Goal: Task Accomplishment & Management: Manage account settings

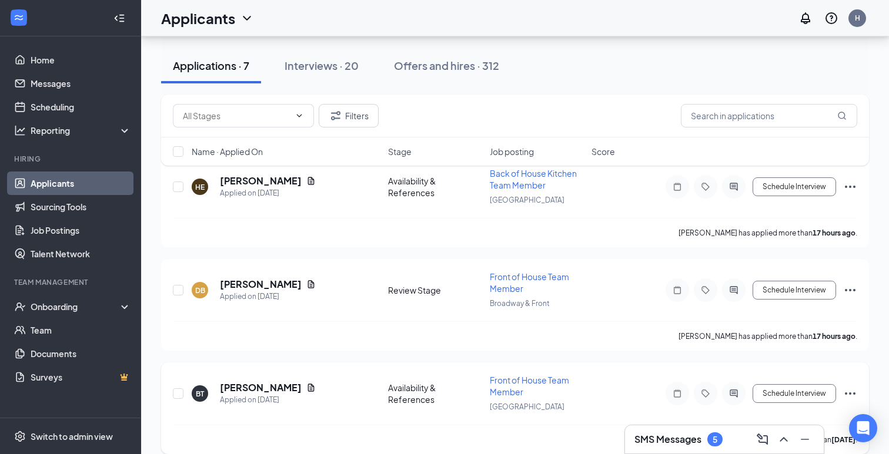
scroll to position [79, 0]
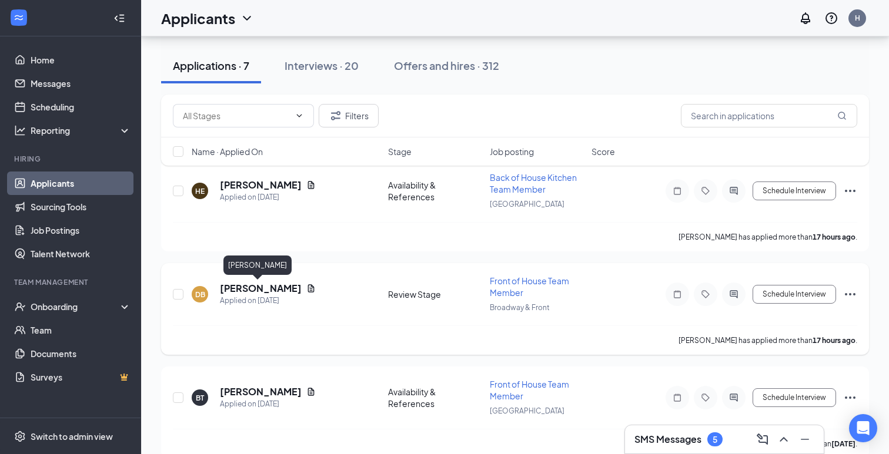
click at [252, 291] on h5 "[PERSON_NAME]" at bounding box center [261, 288] width 82 height 13
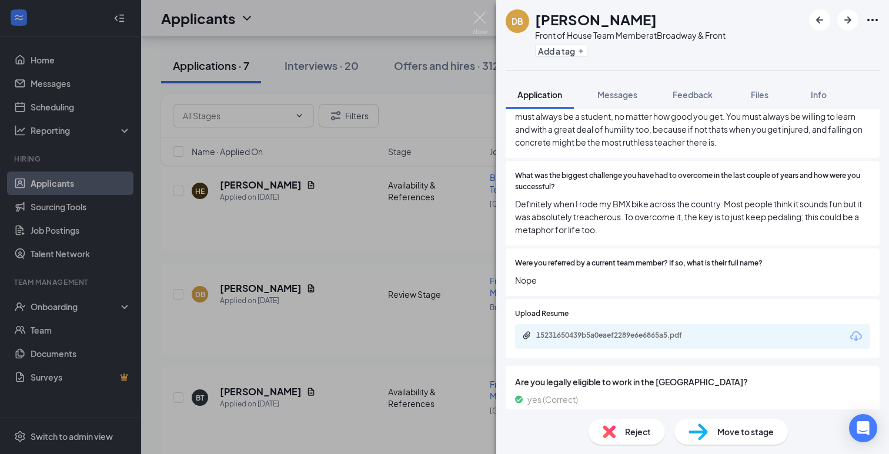
scroll to position [1030, 0]
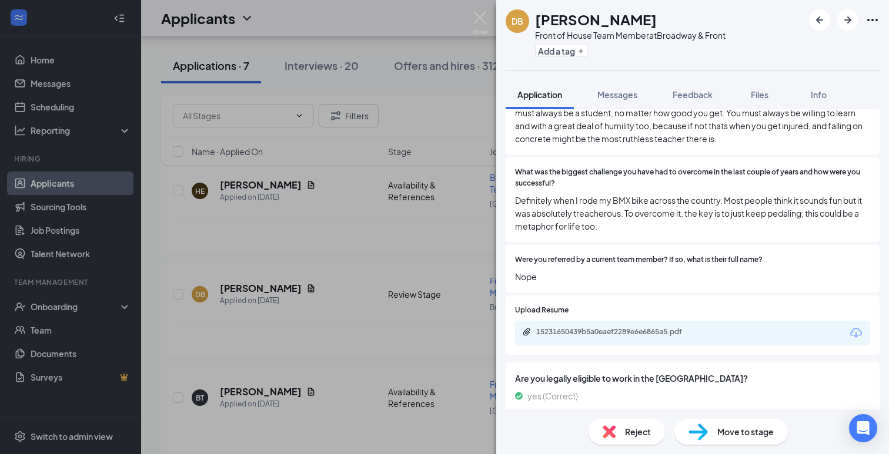
click at [606, 321] on div "15231650439b5a0eaef2289e6e6865a5.pdf" at bounding box center [692, 333] width 355 height 25
click at [591, 327] on div "15231650439b5a0eaef2289e6e6865a5.pdf" at bounding box center [618, 331] width 165 height 9
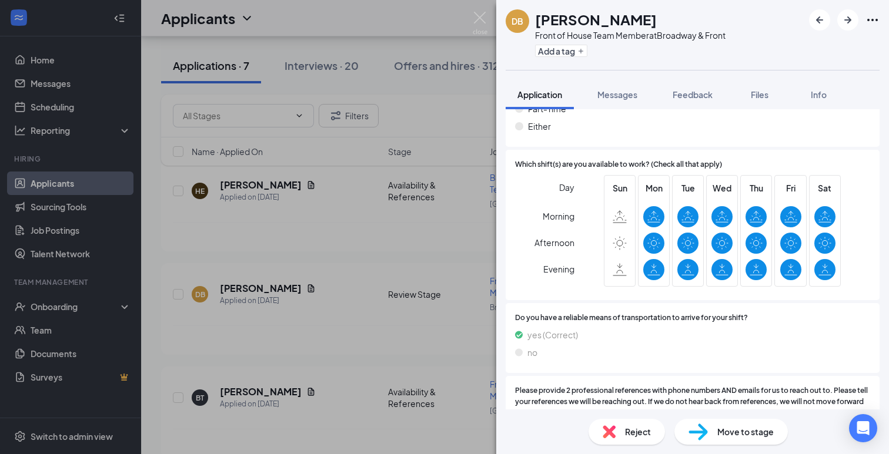
scroll to position [1559, 0]
click at [616, 426] on div "Reject" at bounding box center [626, 432] width 76 height 26
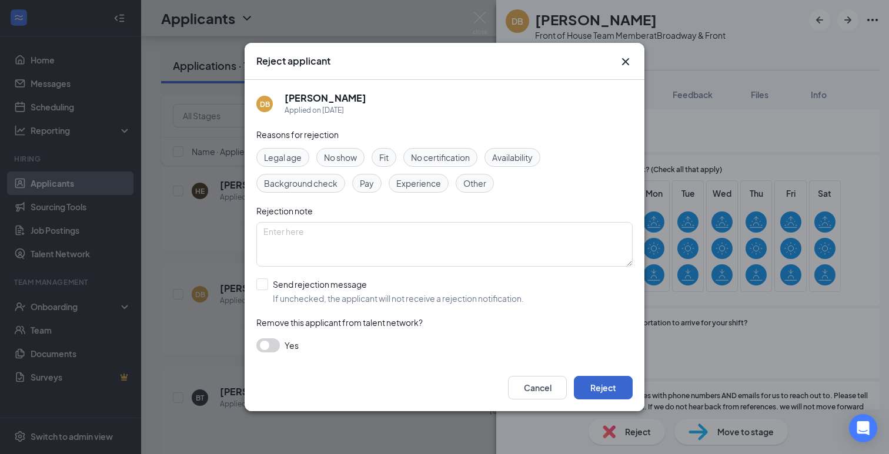
click at [607, 386] on button "Reject" at bounding box center [603, 388] width 59 height 24
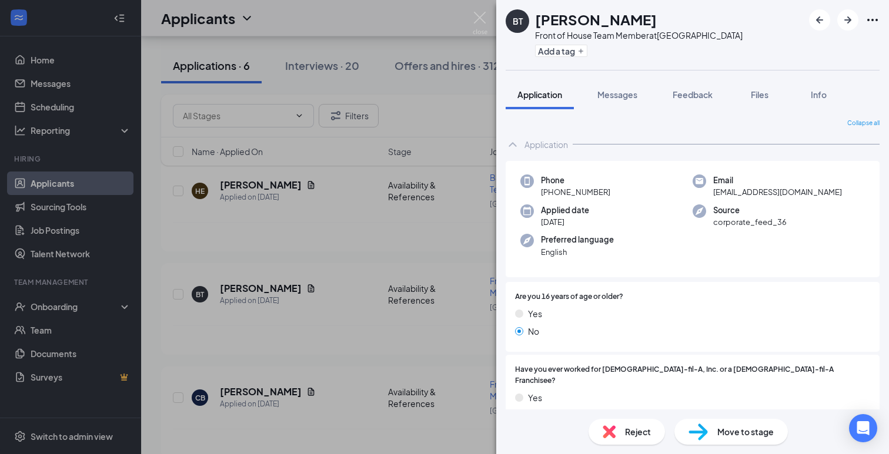
click at [323, 263] on div "BT [PERSON_NAME] Front of House Team Member at [GEOGRAPHIC_DATA] Add a tag Appl…" at bounding box center [444, 227] width 889 height 454
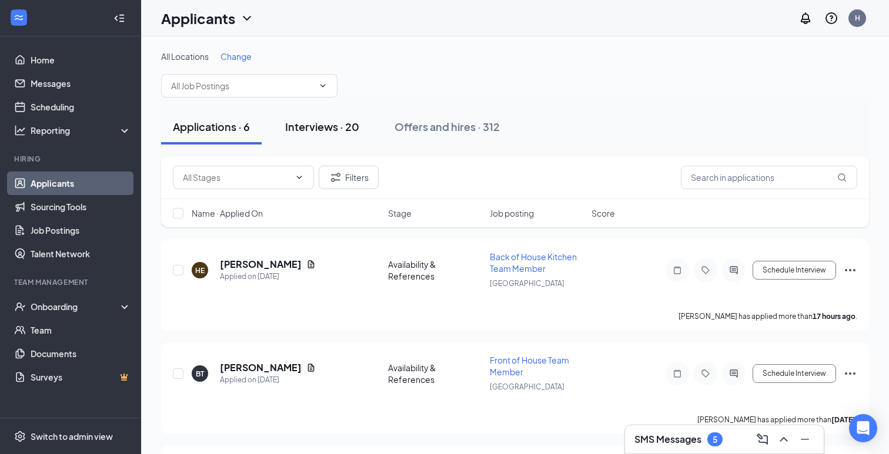
scroll to position [-1, 0]
click at [332, 135] on button "Interviews · 20" at bounding box center [322, 126] width 98 height 35
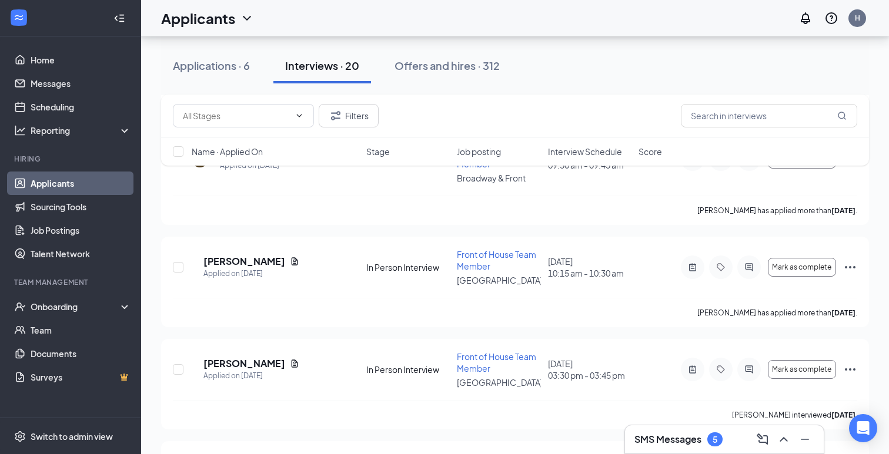
scroll to position [845, 0]
click at [245, 357] on h5 "Ava Harris" at bounding box center [244, 363] width 82 height 13
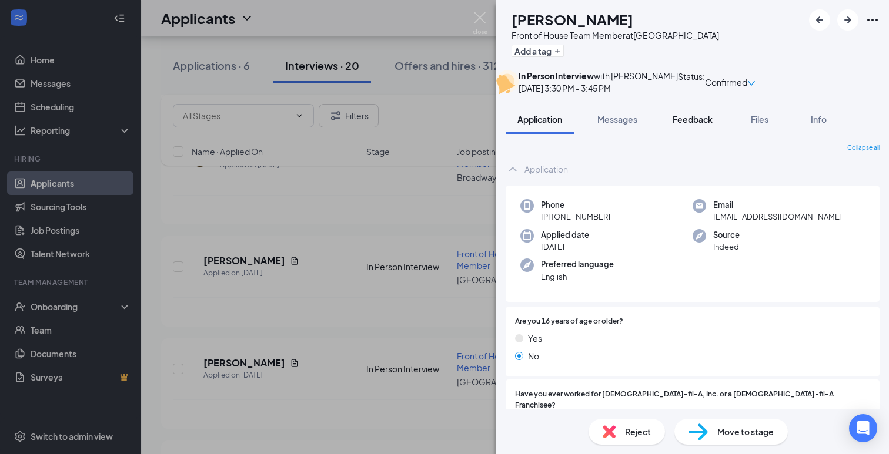
click at [698, 133] on button "Feedback" at bounding box center [692, 119] width 63 height 29
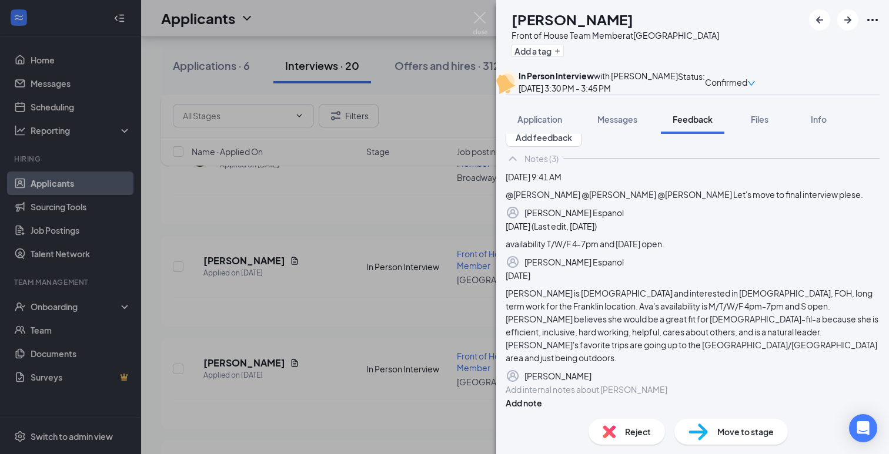
scroll to position [36, 0]
click at [707, 428] on img at bounding box center [697, 432] width 19 height 17
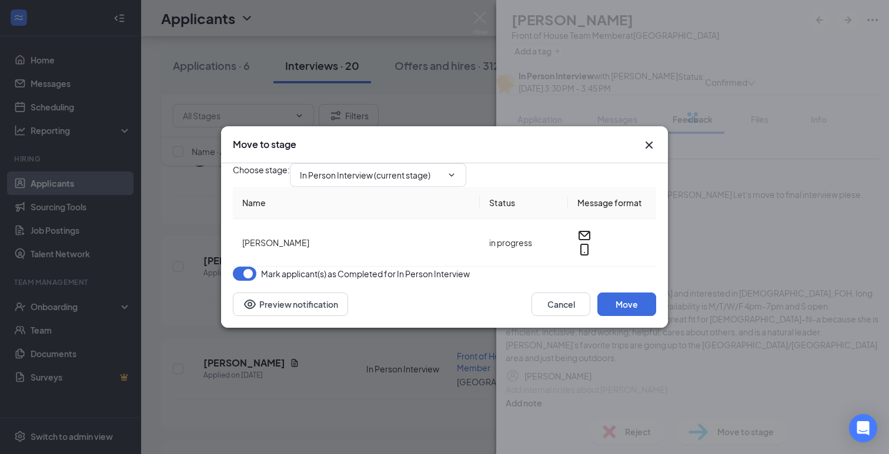
type input "Review Stage After In Person Interview (next stage)"
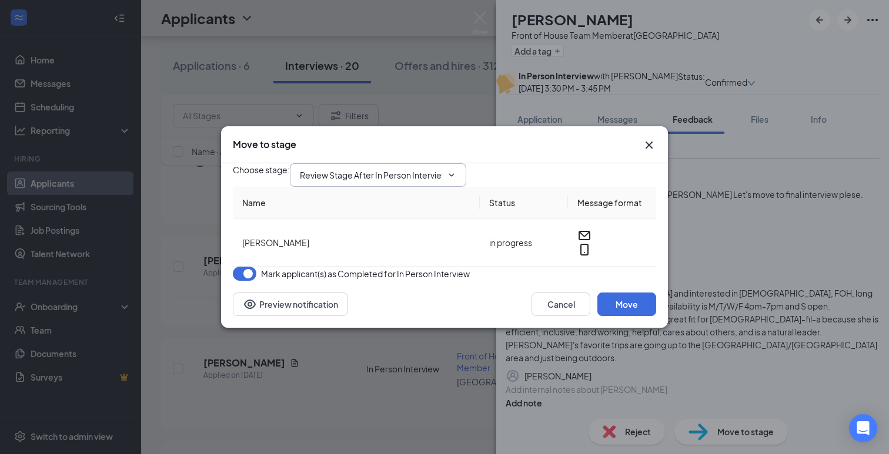
click at [420, 169] on input "Review Stage After In Person Interview (next stage)" at bounding box center [371, 175] width 142 height 13
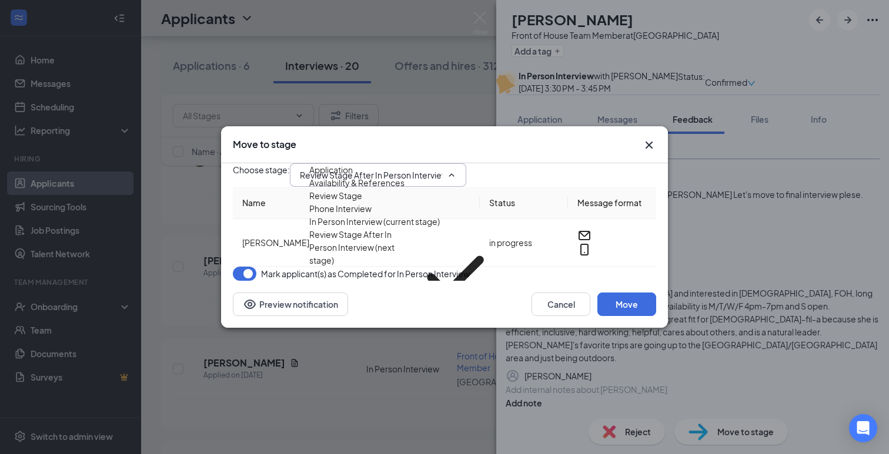
click at [560, 163] on div "Choose stage : Review Stage After In Person Interview (next stage) Application …" at bounding box center [444, 175] width 423 height 24
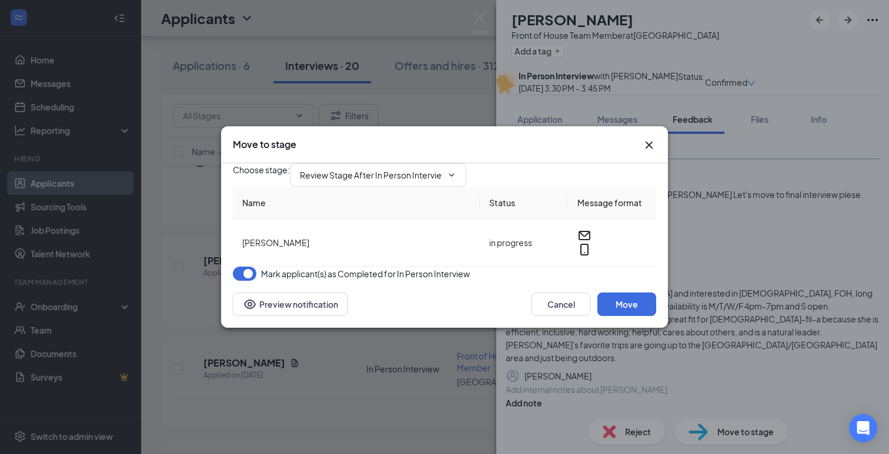
click at [647, 142] on icon "Cross" at bounding box center [649, 145] width 7 height 7
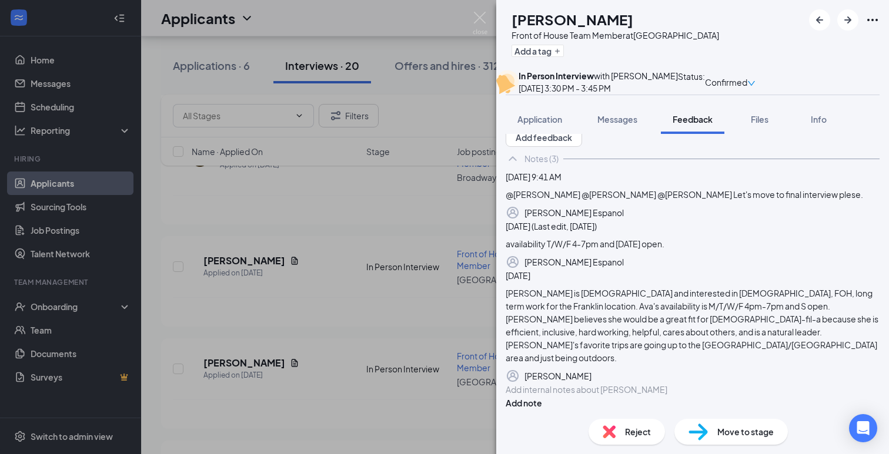
click at [704, 435] on img at bounding box center [697, 432] width 19 height 17
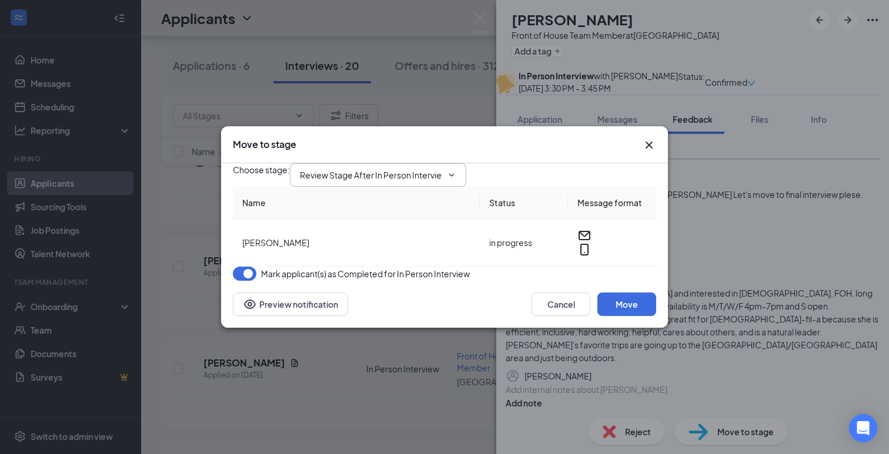
click at [436, 169] on input "Review Stage After In Person Interview (next stage)" at bounding box center [371, 175] width 142 height 13
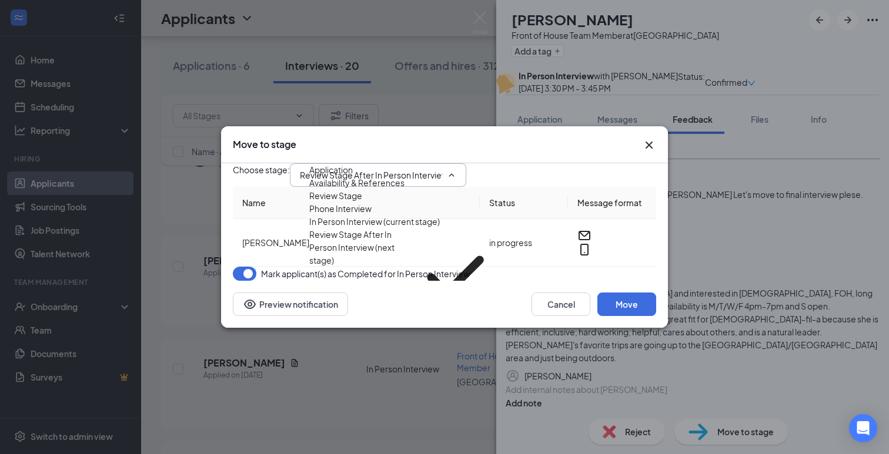
scroll to position [48, 0]
click at [364, 326] on div "Final Interview" at bounding box center [336, 332] width 55 height 13
type input "Final Interview"
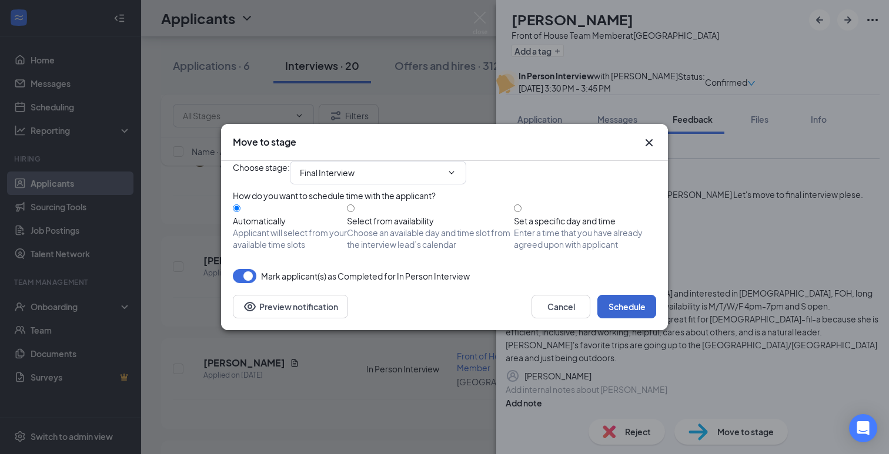
click at [620, 319] on button "Schedule" at bounding box center [626, 307] width 59 height 24
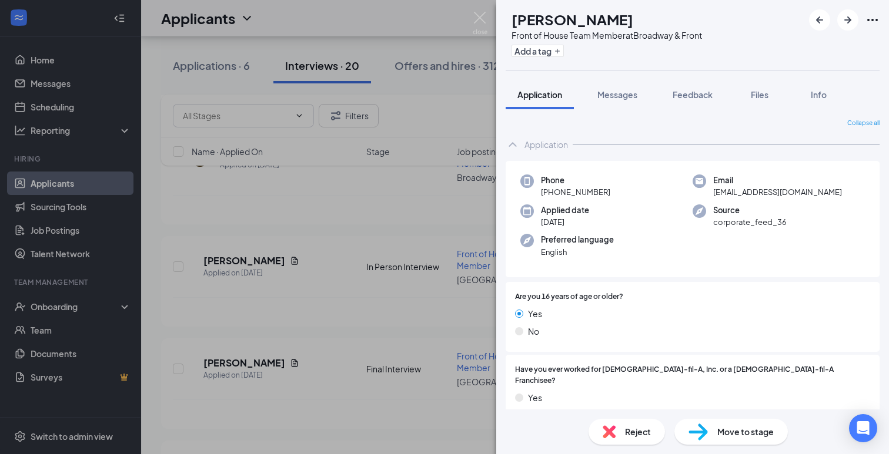
click at [347, 339] on div "NH Nathan Hires Front of House Team Member at Broadway & Front Add a tag Applic…" at bounding box center [444, 227] width 889 height 454
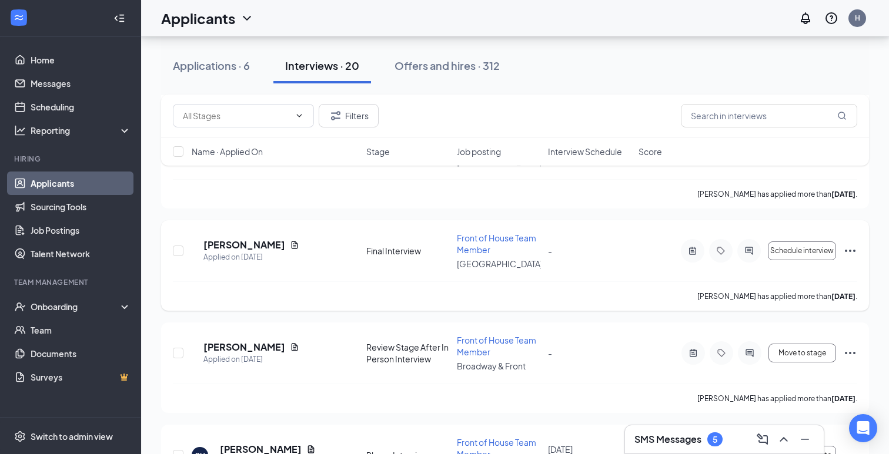
scroll to position [967, 0]
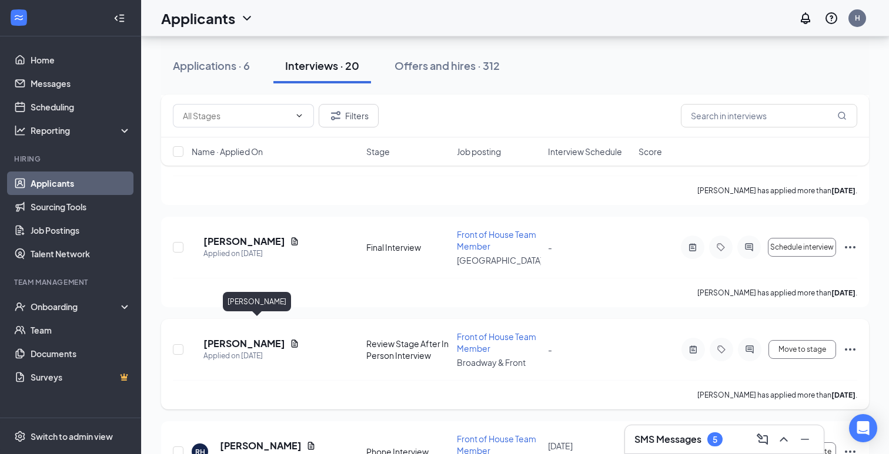
click at [256, 337] on h5 "Nathan Hires" at bounding box center [244, 343] width 82 height 13
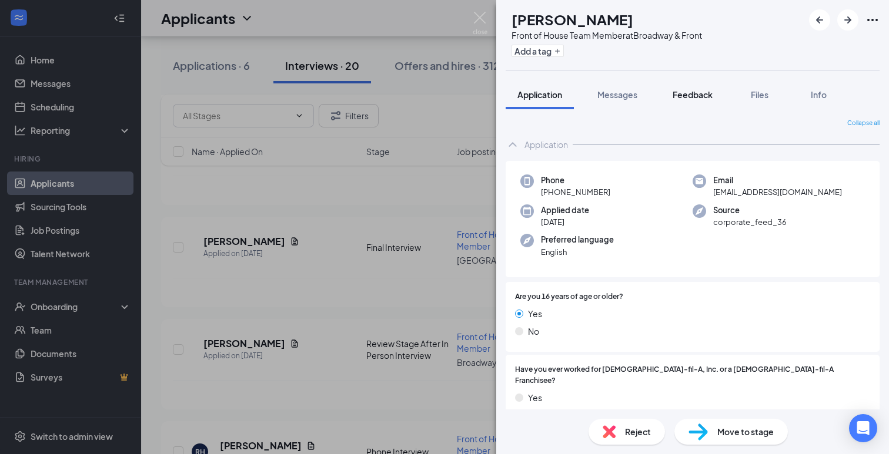
click at [684, 92] on span "Feedback" at bounding box center [693, 94] width 40 height 11
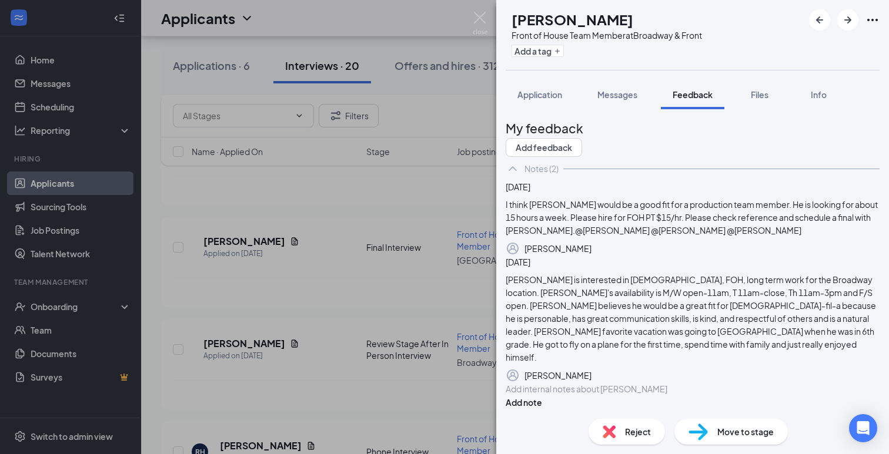
click at [293, 347] on div "NH Nathan Hires Front of House Team Member at Broadway & Front Add a tag Applic…" at bounding box center [444, 227] width 889 height 454
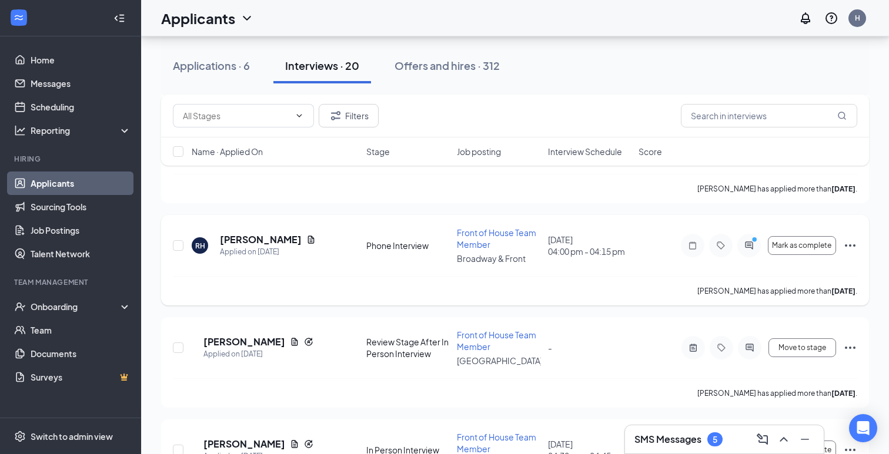
scroll to position [1175, 0]
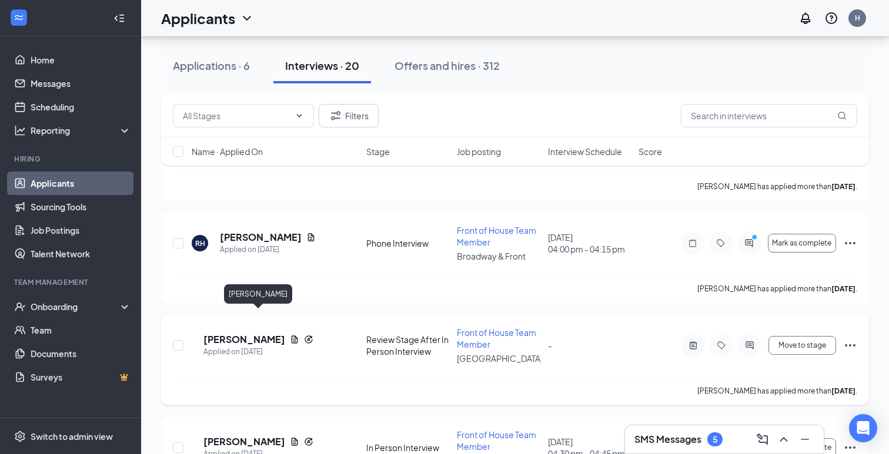
click at [262, 333] on h5 "Audrey Fortin" at bounding box center [244, 339] width 82 height 13
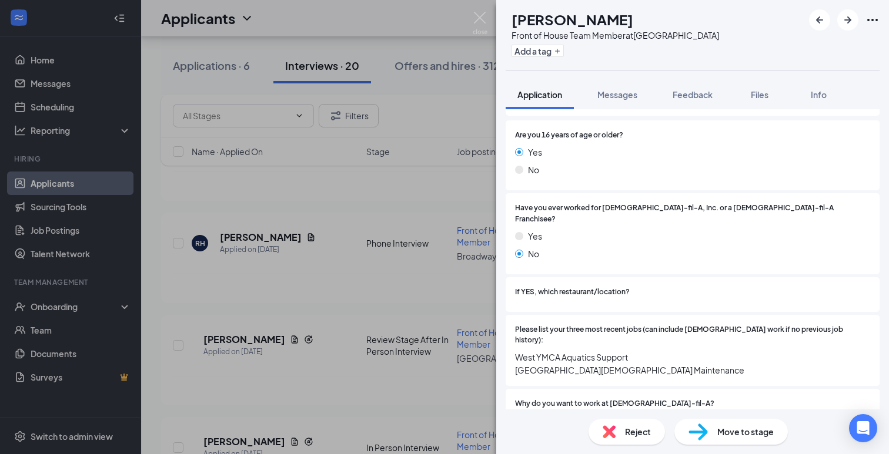
scroll to position [234, 0]
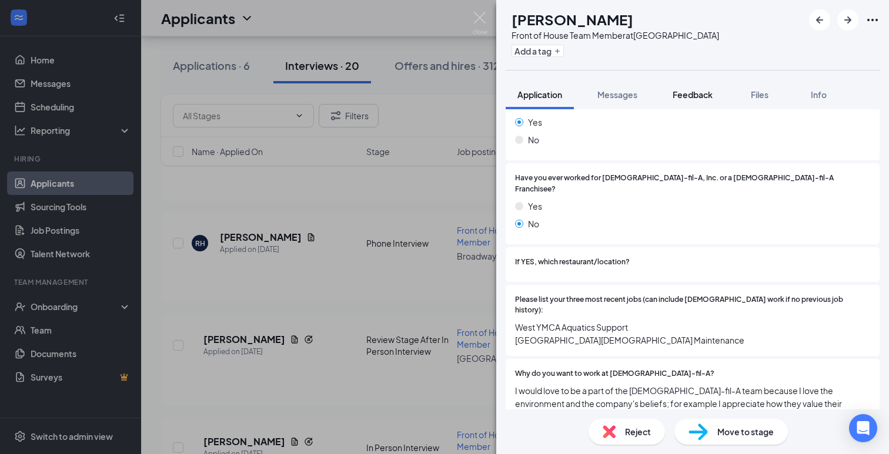
click at [683, 90] on span "Feedback" at bounding box center [693, 94] width 40 height 11
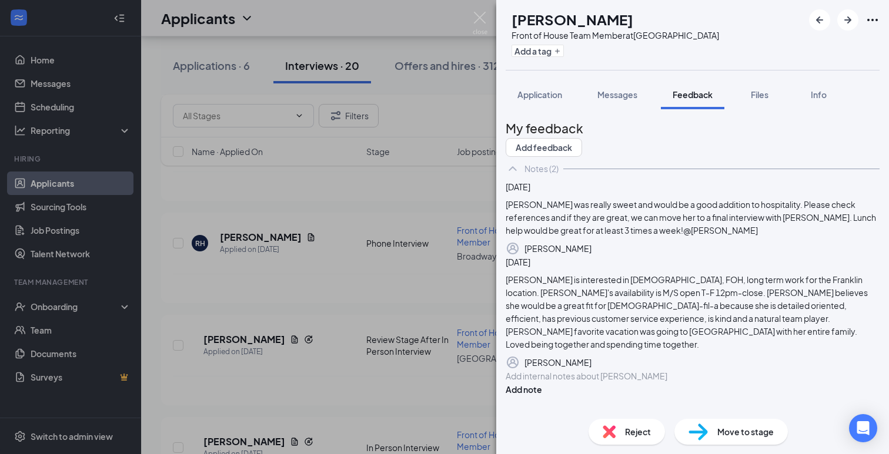
scroll to position [95, 0]
click at [548, 98] on span "Application" at bounding box center [539, 94] width 45 height 11
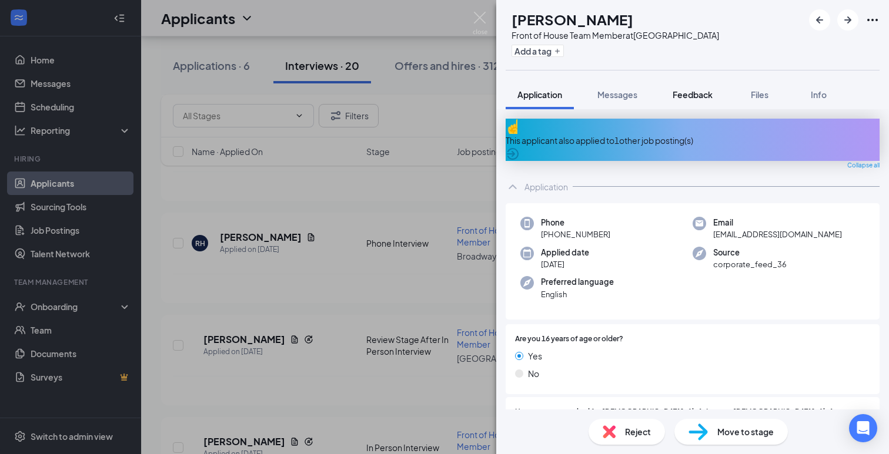
click at [704, 96] on span "Feedback" at bounding box center [693, 94] width 40 height 11
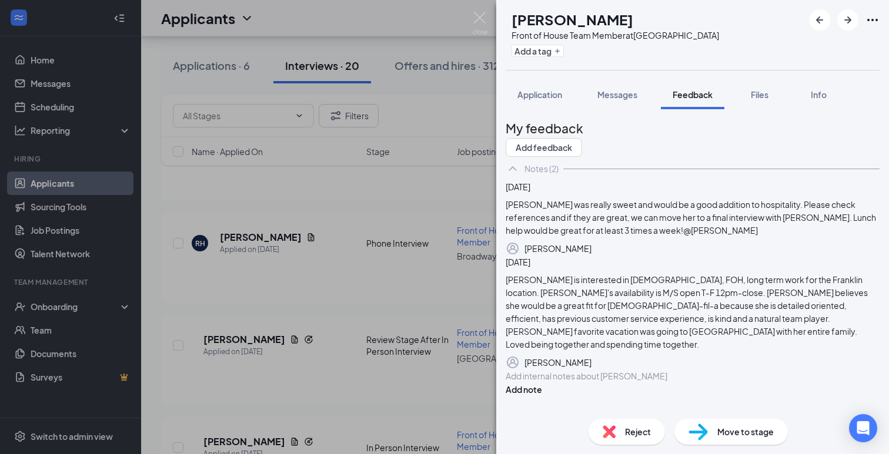
click at [882, 261] on icon "Pen" at bounding box center [887, 256] width 10 height 10
drag, startPoint x: 817, startPoint y: 278, endPoint x: 716, endPoint y: 280, distance: 101.1
click at [716, 238] on div "Audrey was really sweet and would be a good addition to hospitality. Please che…" at bounding box center [692, 218] width 373 height 37
click at [742, 238] on div "Audrey was really sweet and would be a good addition to hospitality. Please che…" at bounding box center [692, 218] width 373 height 37
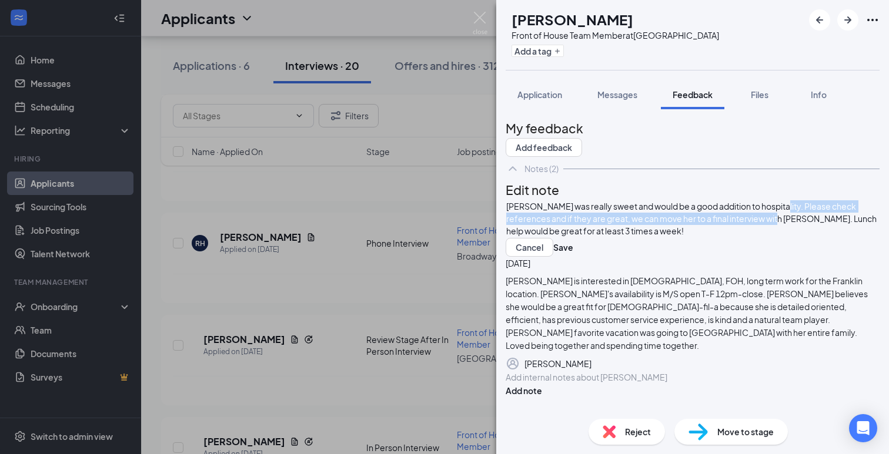
drag, startPoint x: 828, startPoint y: 263, endPoint x: 799, endPoint y: 252, distance: 31.4
click at [799, 236] on span "Audrey was really sweet and would be a good addition to hospitality. Please che…" at bounding box center [692, 218] width 372 height 35
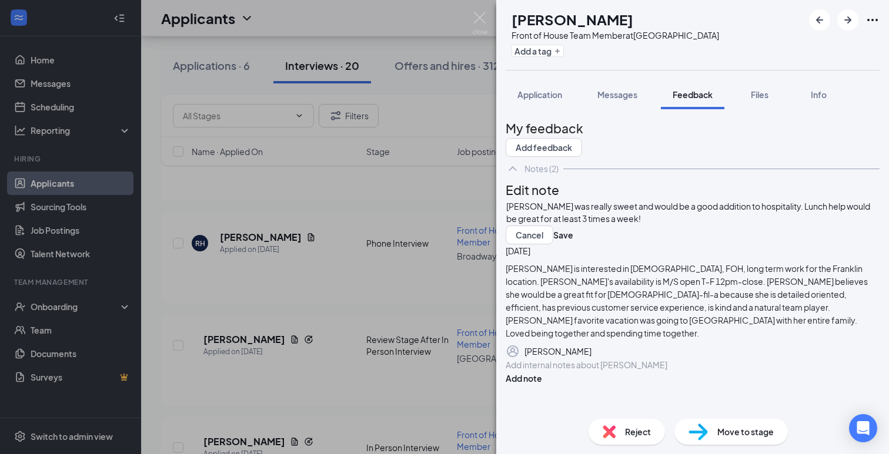
click at [769, 225] on div "Audrey was really sweet and would be a good addition to hospitality. Lunch help…" at bounding box center [692, 212] width 373 height 25
click at [573, 245] on button "Save" at bounding box center [563, 235] width 20 height 19
click at [696, 434] on img at bounding box center [697, 432] width 19 height 17
type input "Final Interview (next stage)"
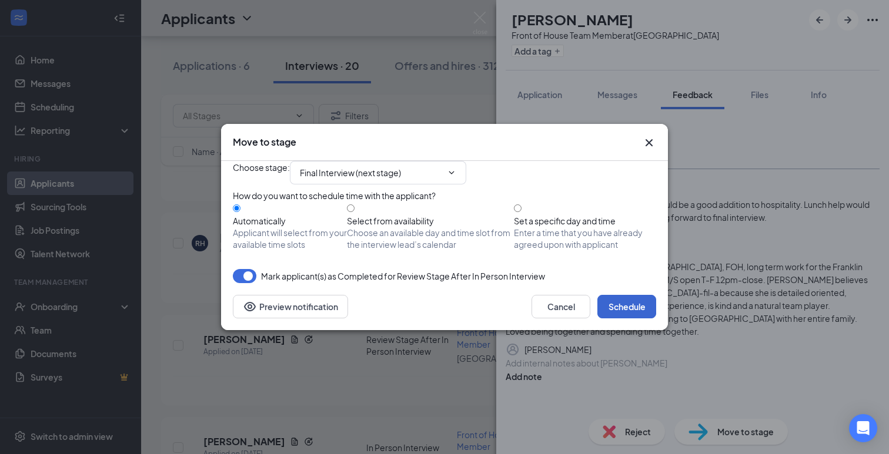
click at [623, 319] on button "Schedule" at bounding box center [626, 307] width 59 height 24
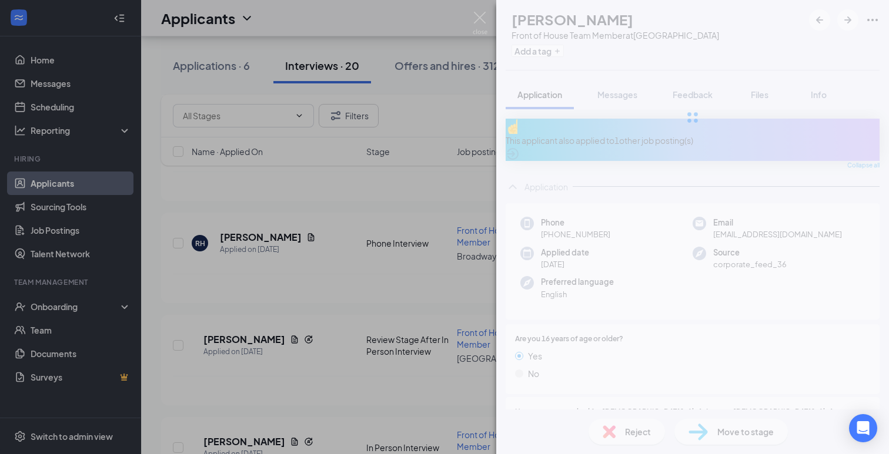
click at [158, 363] on div "AF Audrey Fortin Front of House Team Member at Franklin Road Add a tag Applicat…" at bounding box center [444, 227] width 889 height 454
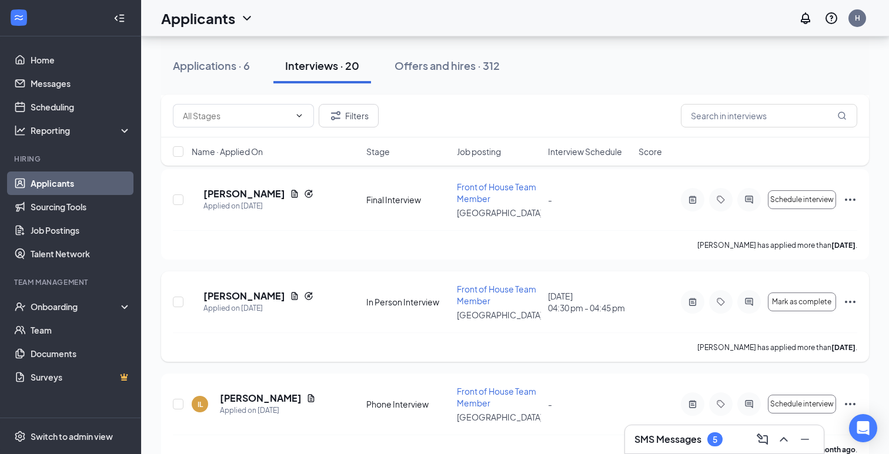
scroll to position [1325, 0]
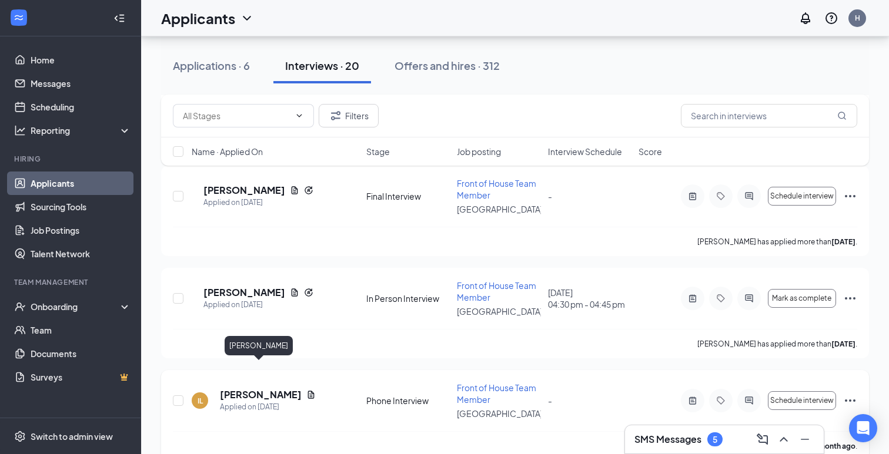
click at [262, 389] on h5 "Isaiah Lerwick" at bounding box center [261, 395] width 82 height 13
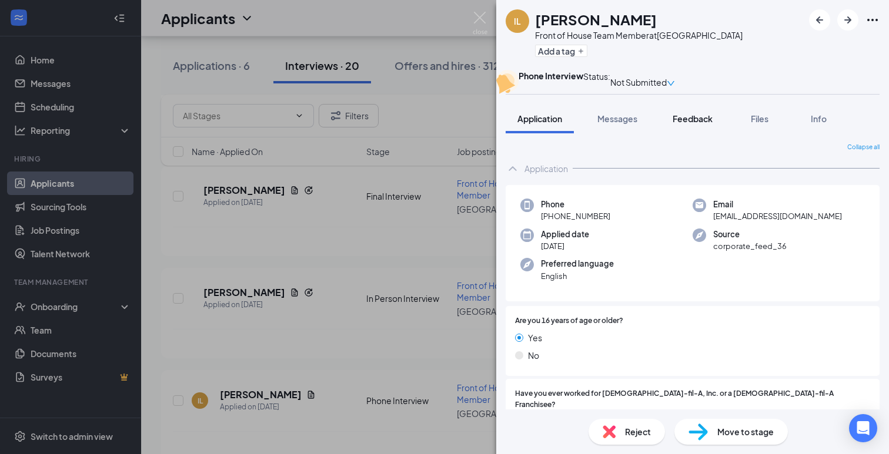
click at [690, 124] on span "Feedback" at bounding box center [693, 118] width 40 height 11
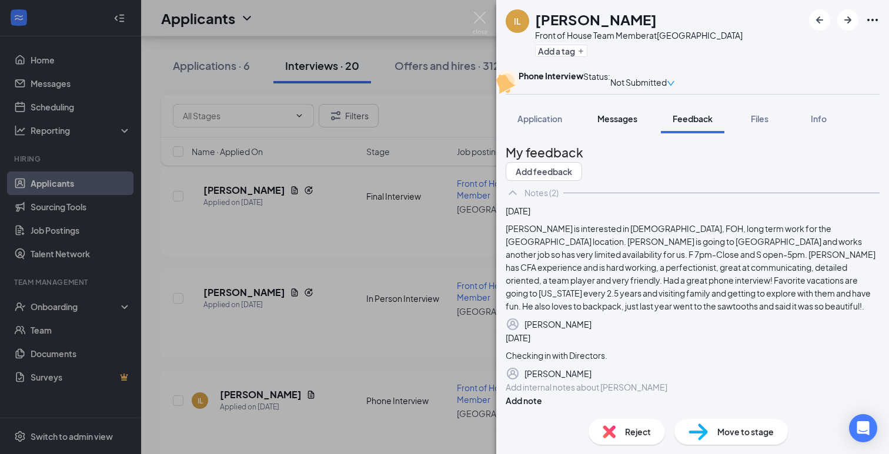
click at [634, 124] on span "Messages" at bounding box center [617, 118] width 40 height 11
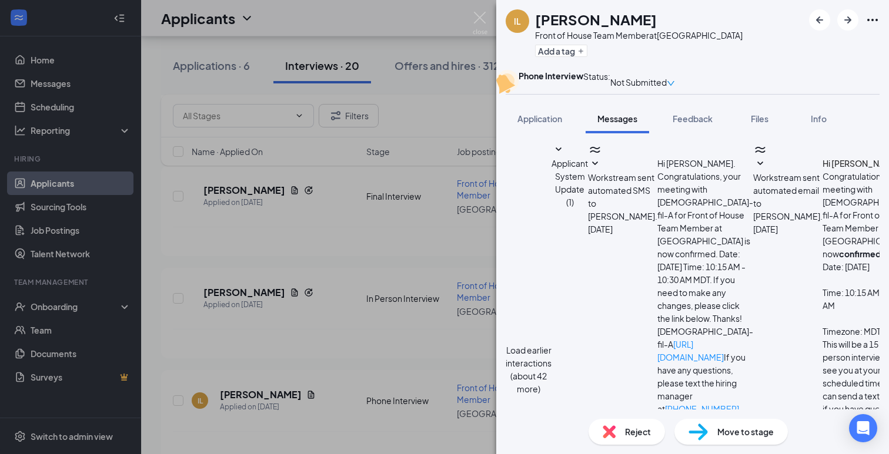
scroll to position [414, 0]
click at [623, 436] on div "Reject" at bounding box center [626, 432] width 76 height 26
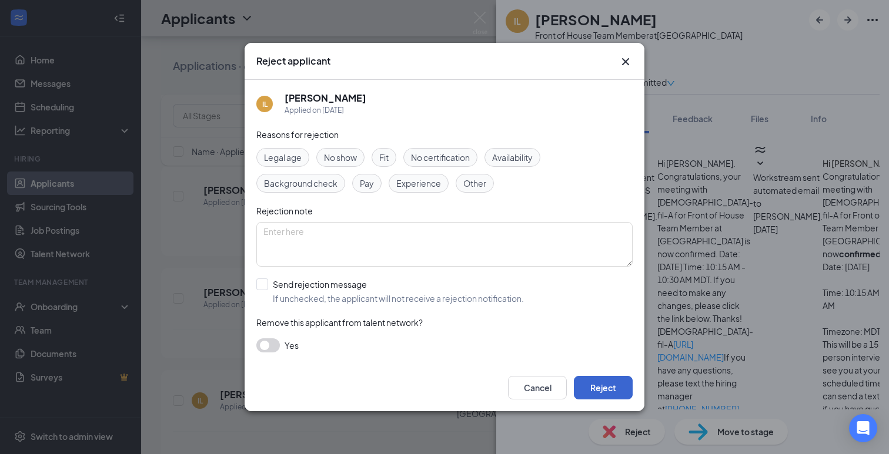
click at [591, 394] on button "Reject" at bounding box center [603, 388] width 59 height 24
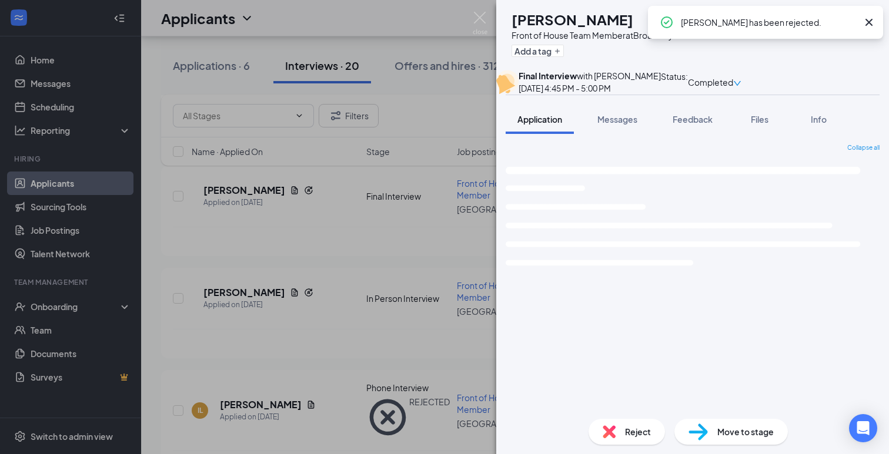
click at [154, 350] on div "CH Cole Hemmelman Front of House Team Member at Broadway & Front Add a tag Fina…" at bounding box center [444, 227] width 889 height 454
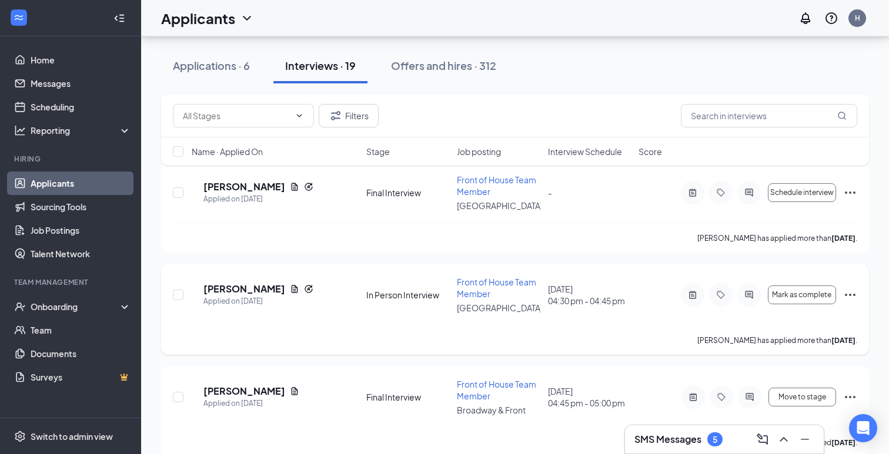
scroll to position [1329, 0]
click at [268, 384] on h5 "Cole Hemmelman" at bounding box center [244, 390] width 82 height 13
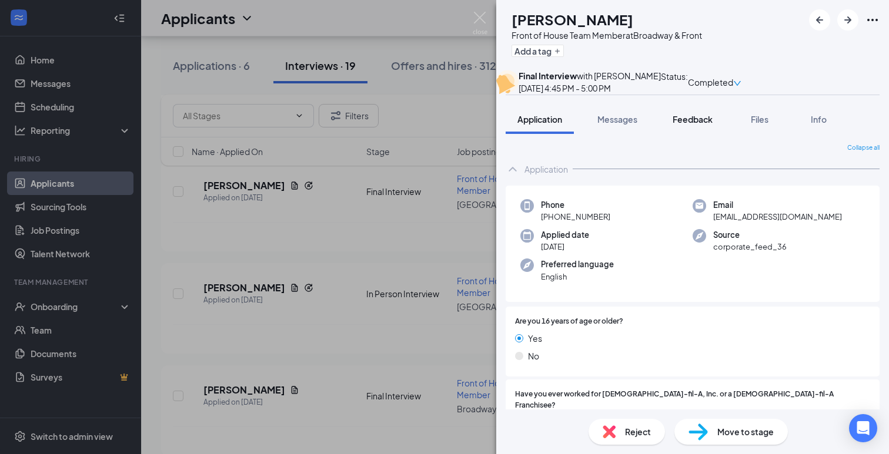
click at [695, 125] on span "Feedback" at bounding box center [693, 119] width 40 height 11
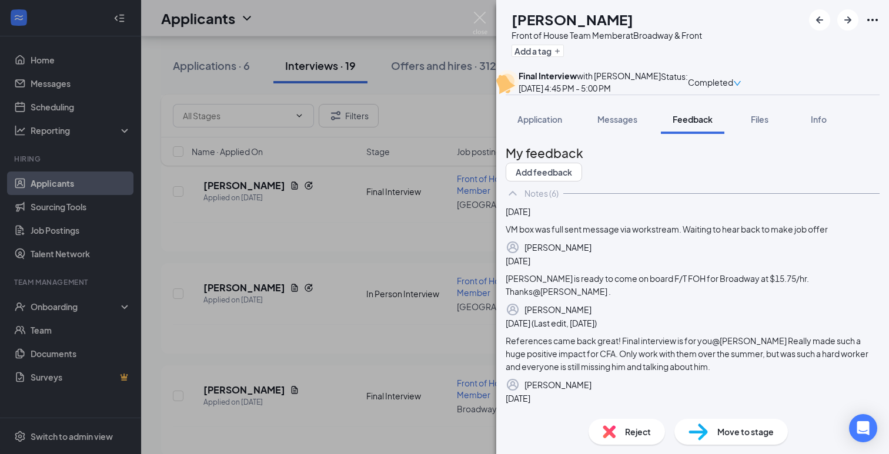
scroll to position [19, 0]
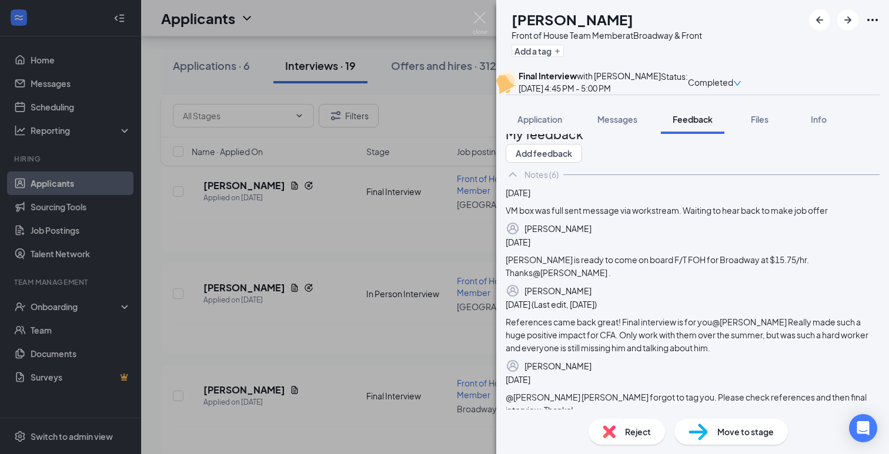
click at [330, 376] on div "CH Cole Hemmelman Front of House Team Member at Broadway & Front Add a tag Fina…" at bounding box center [444, 227] width 889 height 454
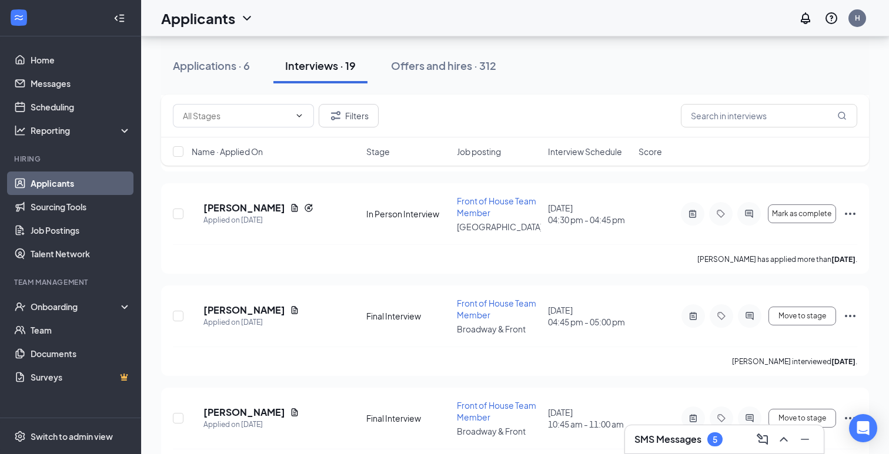
scroll to position [1418, 0]
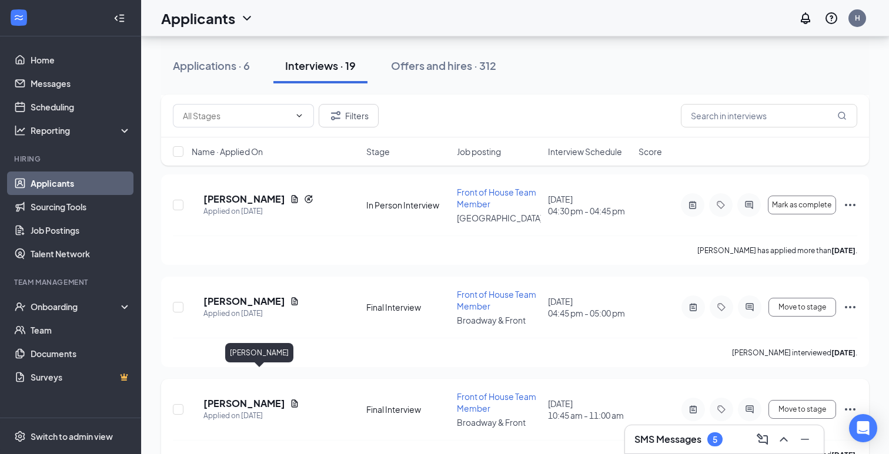
click at [239, 397] on h5 "Lincoln Webster" at bounding box center [244, 403] width 82 height 13
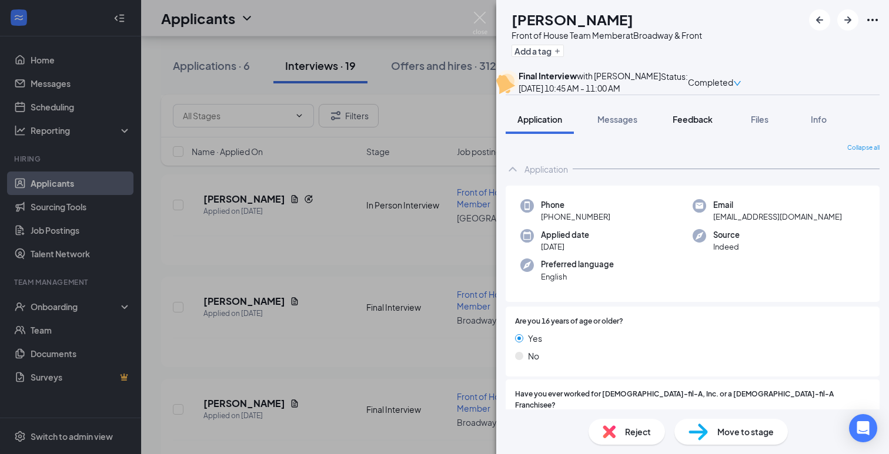
click at [698, 125] on span "Feedback" at bounding box center [693, 119] width 40 height 11
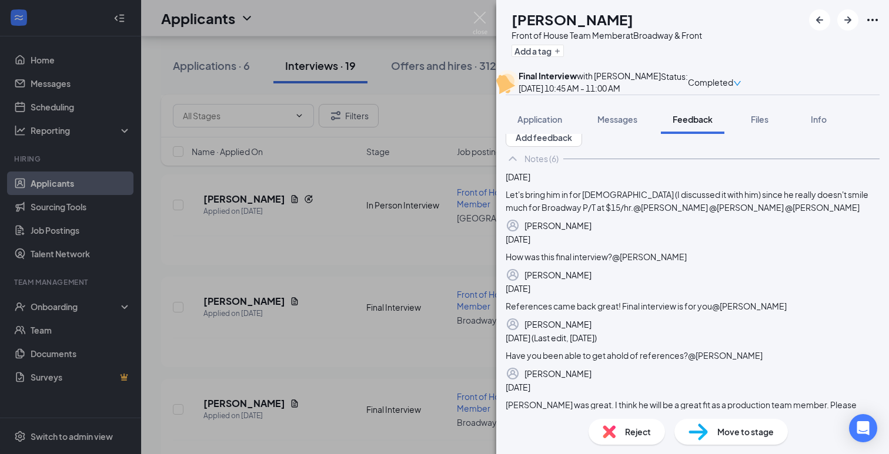
scroll to position [50, 0]
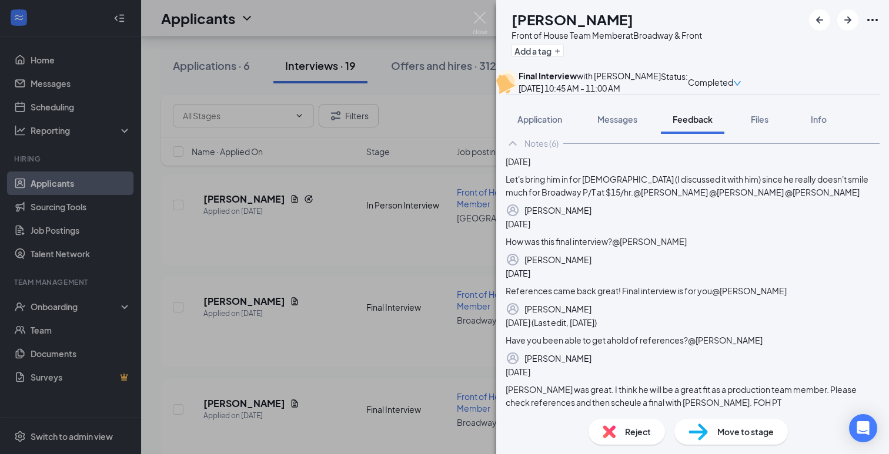
click at [318, 385] on div "LW Lincoln Webster Front of House Team Member at Broadway & Front Add a tag Fin…" at bounding box center [444, 227] width 889 height 454
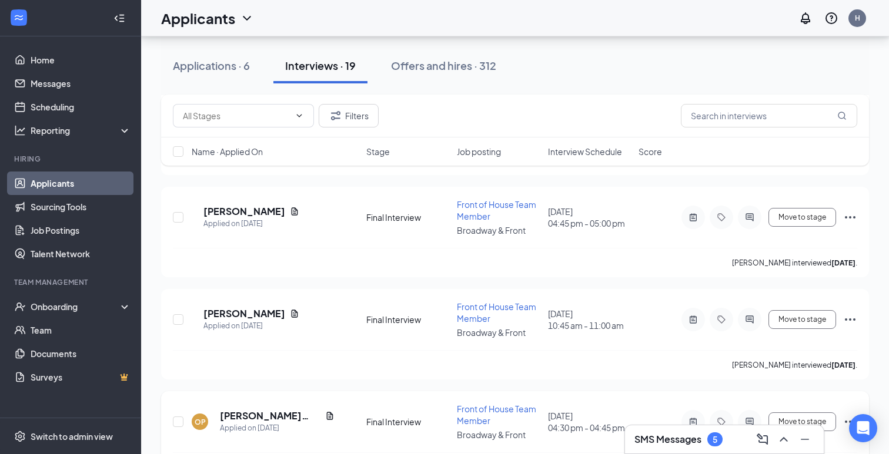
scroll to position [1533, 0]
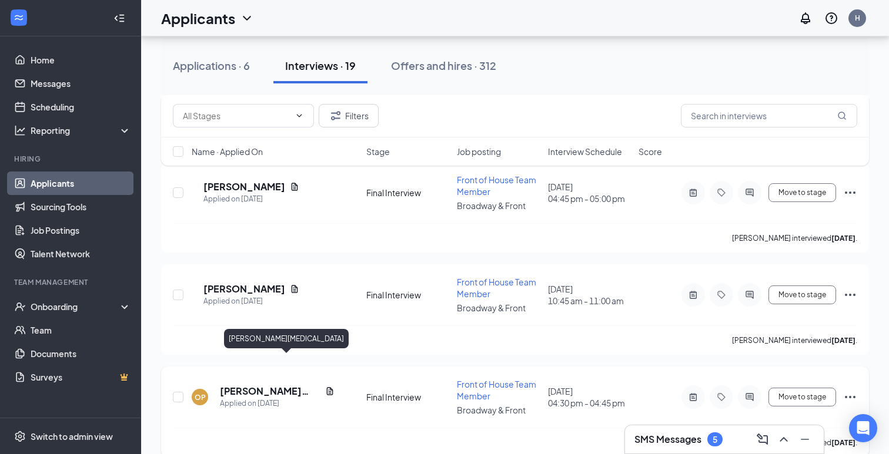
click at [262, 385] on h5 "Olivia Purpura" at bounding box center [270, 391] width 101 height 13
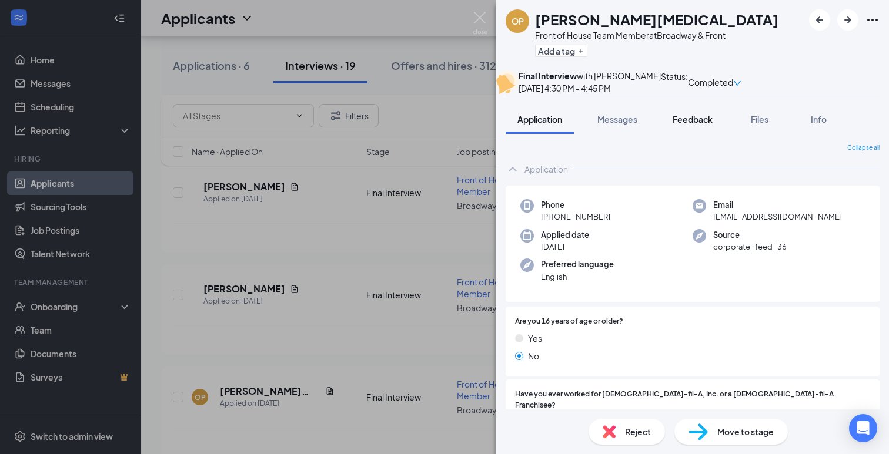
click at [692, 125] on span "Feedback" at bounding box center [693, 119] width 40 height 11
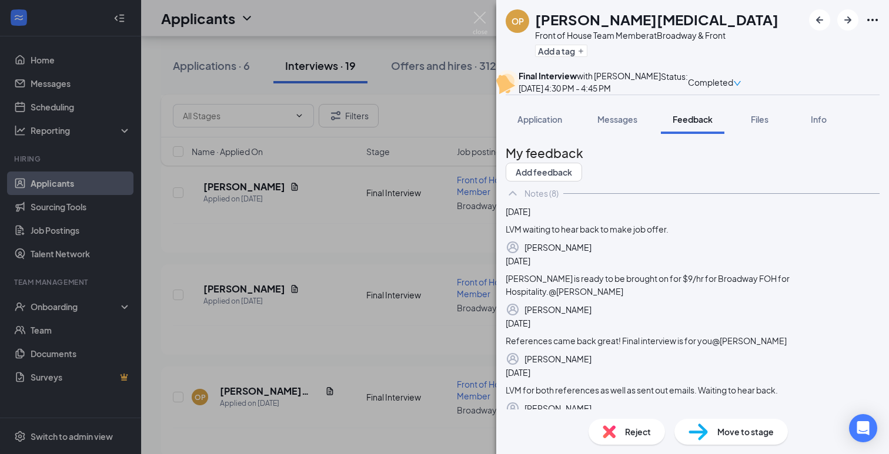
click at [343, 369] on div "OP Olivia Purpura Front of House Team Member at Broadway & Front Add a tag Fina…" at bounding box center [444, 227] width 889 height 454
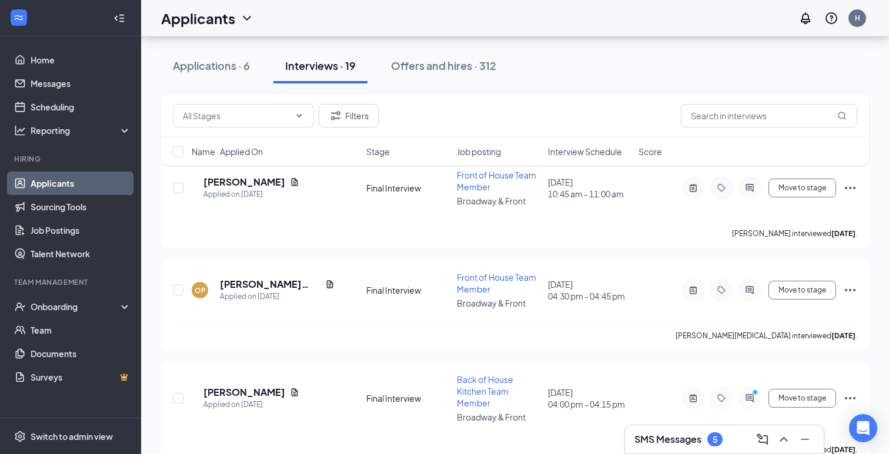
scroll to position [1640, 0]
click at [257, 386] on h5 "Kyan Haynes" at bounding box center [244, 392] width 82 height 13
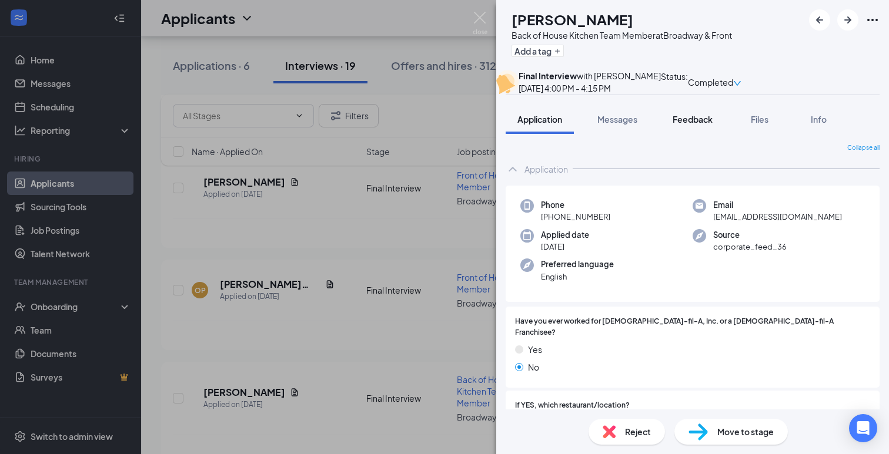
click at [685, 125] on span "Feedback" at bounding box center [693, 119] width 40 height 11
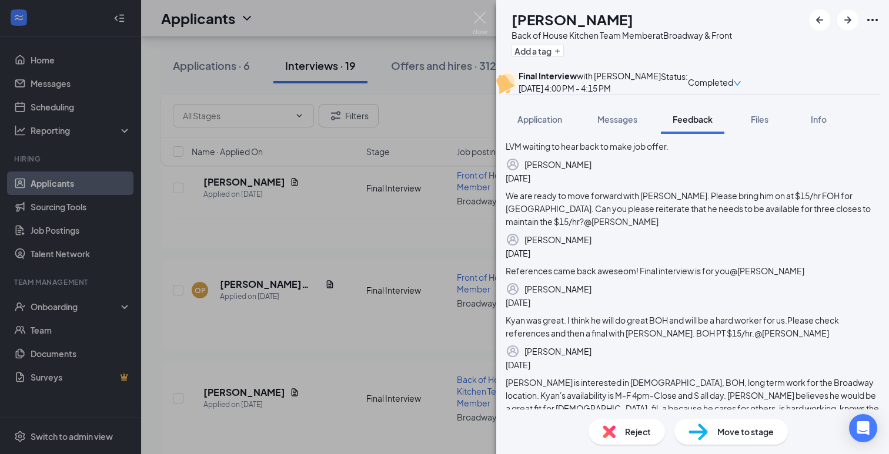
scroll to position [173, 0]
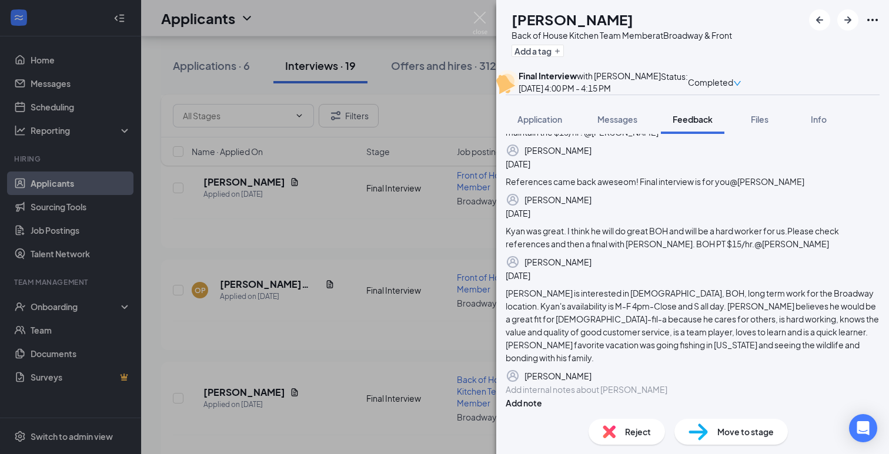
click at [362, 365] on div "KH Kyan Haynes Back of House Kitchen Team Member at Broadway & Front Add a tag …" at bounding box center [444, 227] width 889 height 454
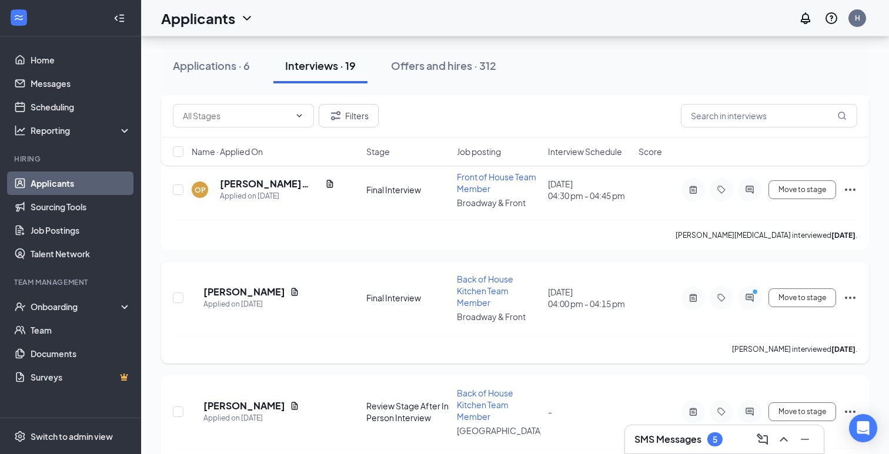
scroll to position [1741, 0]
click at [250, 399] on h5 "Mary Hankel" at bounding box center [244, 405] width 82 height 13
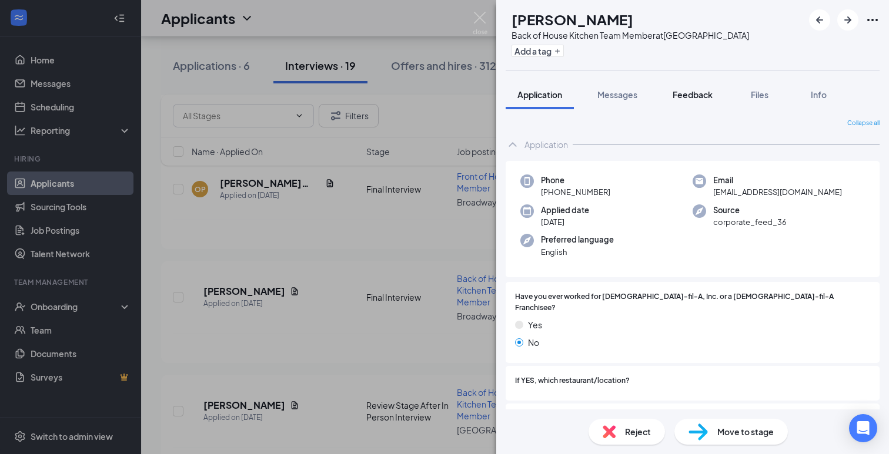
click at [690, 101] on button "Feedback" at bounding box center [692, 94] width 63 height 29
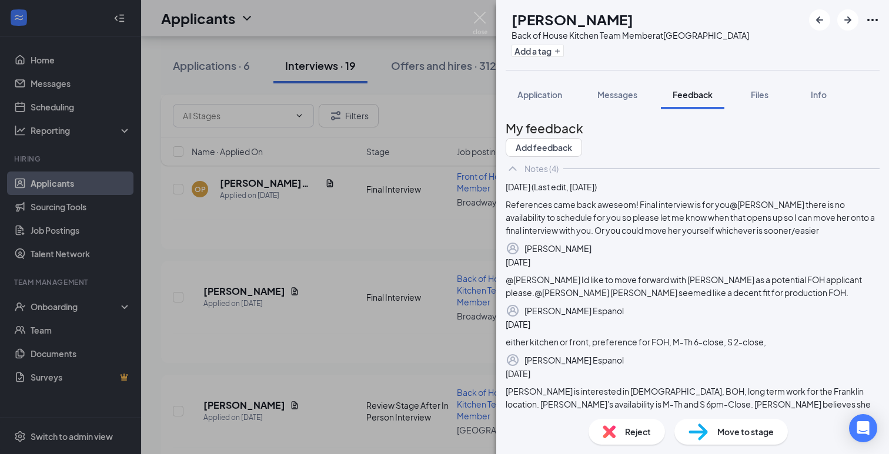
click at [736, 423] on div "Move to stage" at bounding box center [730, 432] width 113 height 26
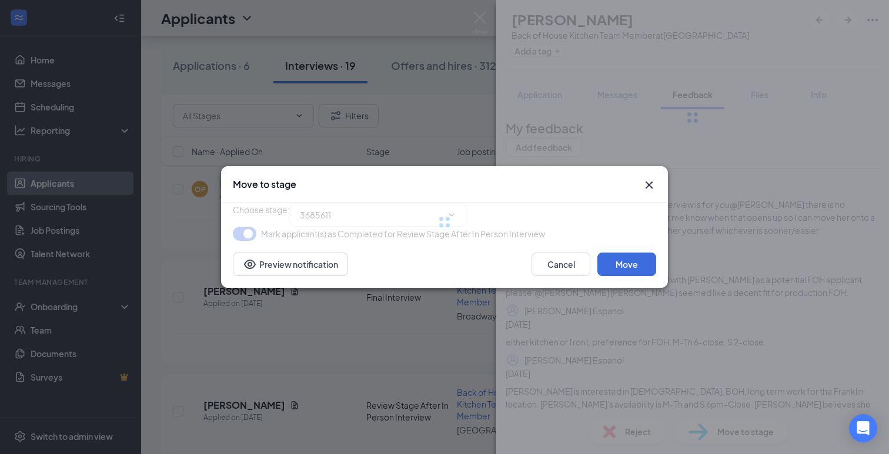
type input "Final Interview (next stage)"
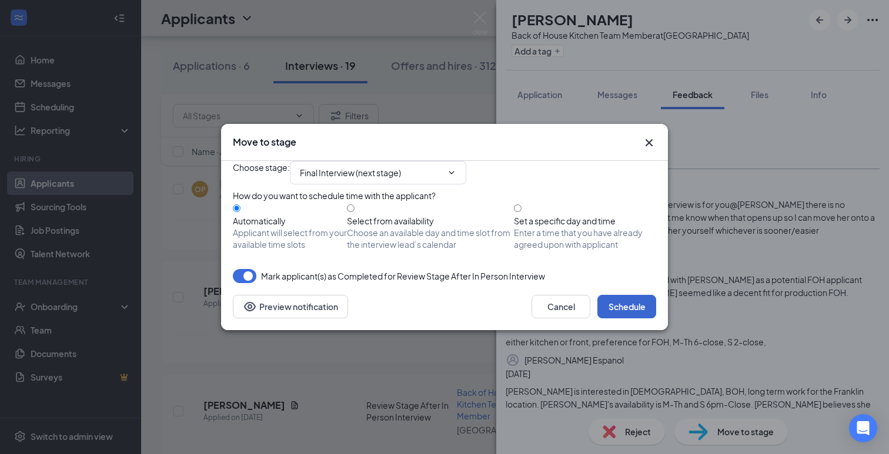
click at [632, 319] on button "Schedule" at bounding box center [626, 307] width 59 height 24
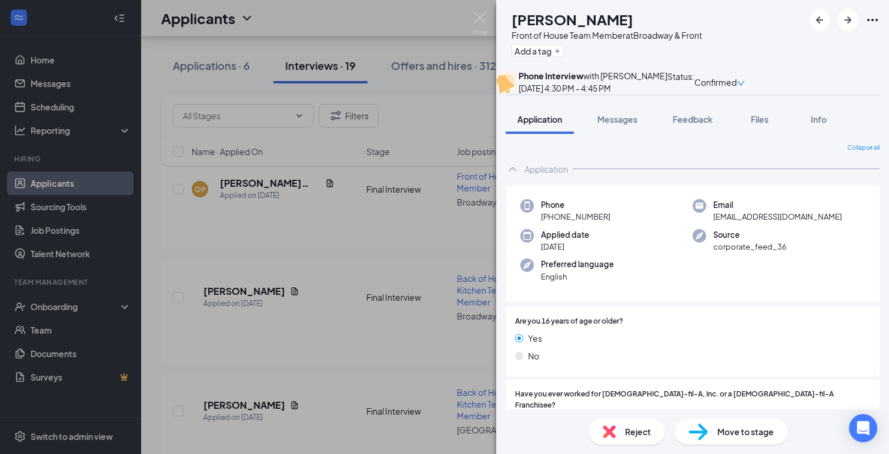
click at [299, 378] on div "MB Mya Barrera Front of House Team Member at Broadway & Front Add a tag Phone I…" at bounding box center [444, 227] width 889 height 454
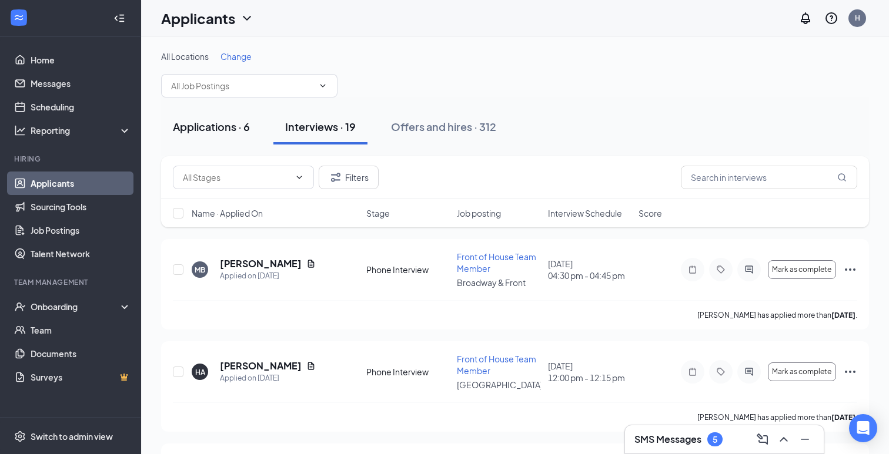
click at [228, 112] on button "Applications · 6" at bounding box center [211, 126] width 101 height 35
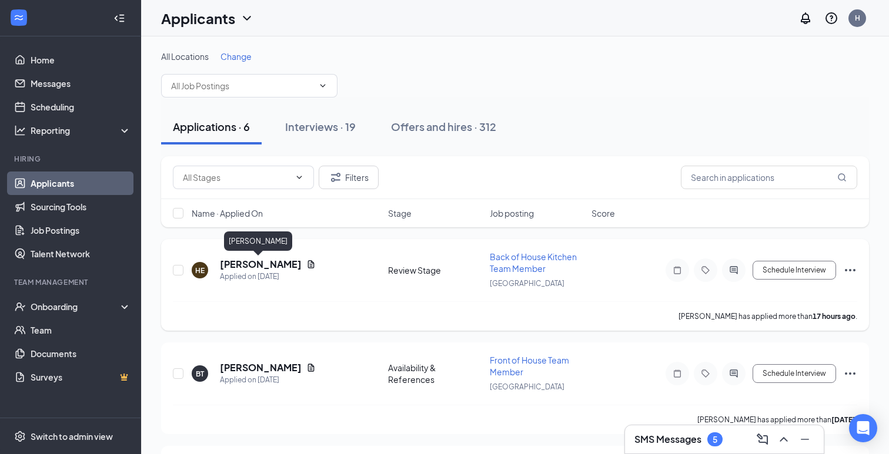
click at [232, 268] on h5 "Harvey Esmiol" at bounding box center [261, 264] width 82 height 13
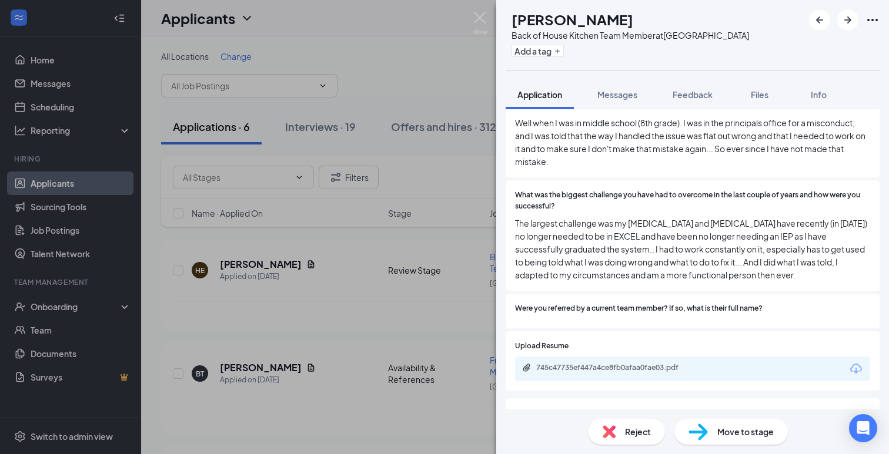
scroll to position [831, 0]
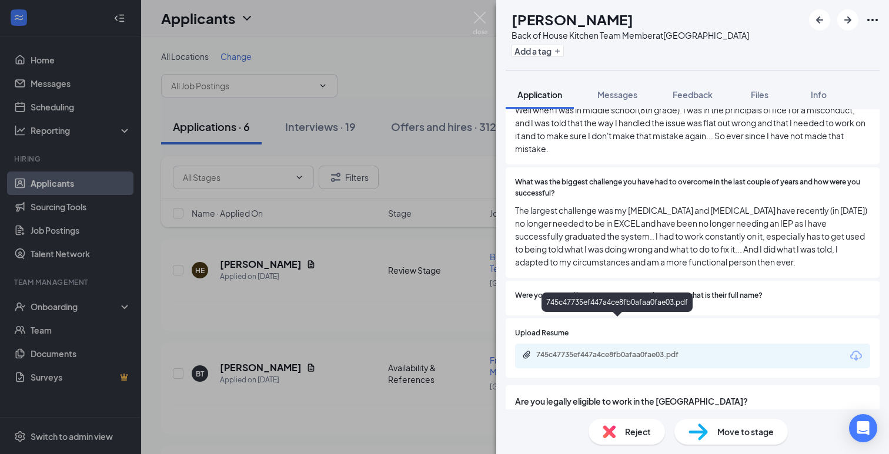
click at [588, 350] on div "745c47735ef447a4ce8fb0afaa0fae03.pdf" at bounding box center [617, 355] width 190 height 11
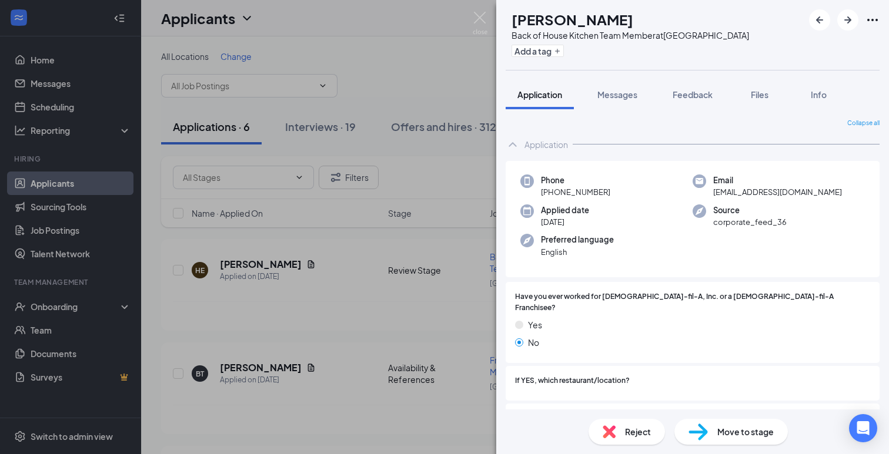
scroll to position [0, 0]
click at [704, 433] on img at bounding box center [697, 432] width 19 height 17
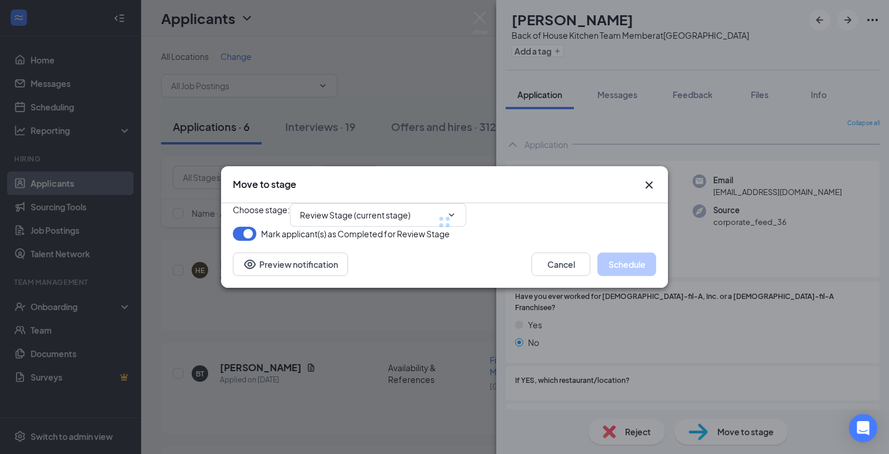
type input "Phone Interview (next stage)"
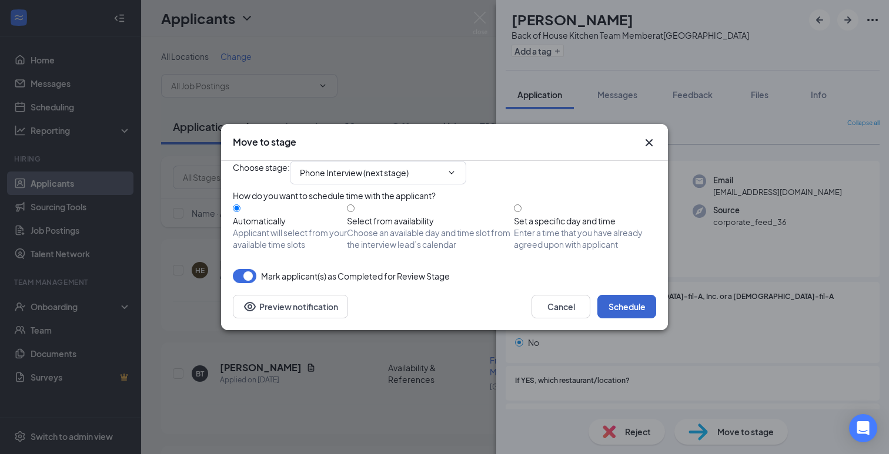
click at [629, 319] on button "Schedule" at bounding box center [626, 307] width 59 height 24
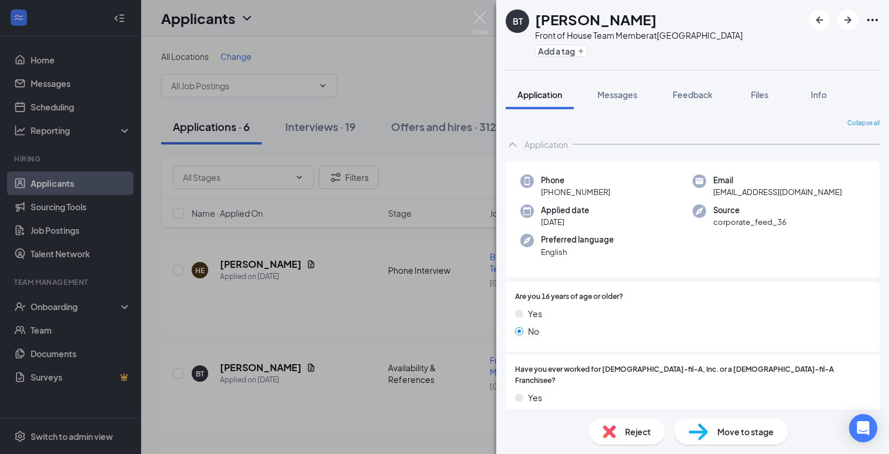
click at [318, 332] on div "BT Blake Taylor Front of House Team Member at Franklin Road Add a tag Applicati…" at bounding box center [444, 227] width 889 height 454
